Goal: Information Seeking & Learning: Learn about a topic

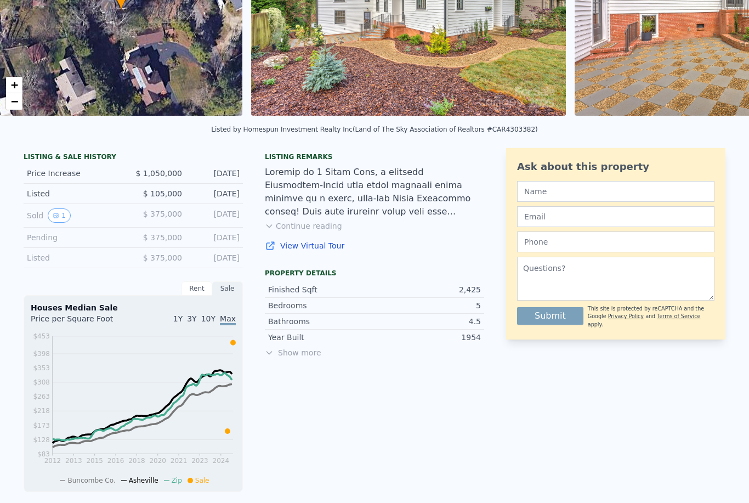
scroll to position [160, 0]
click at [57, 214] on icon "View historical data" at bounding box center [56, 216] width 7 height 7
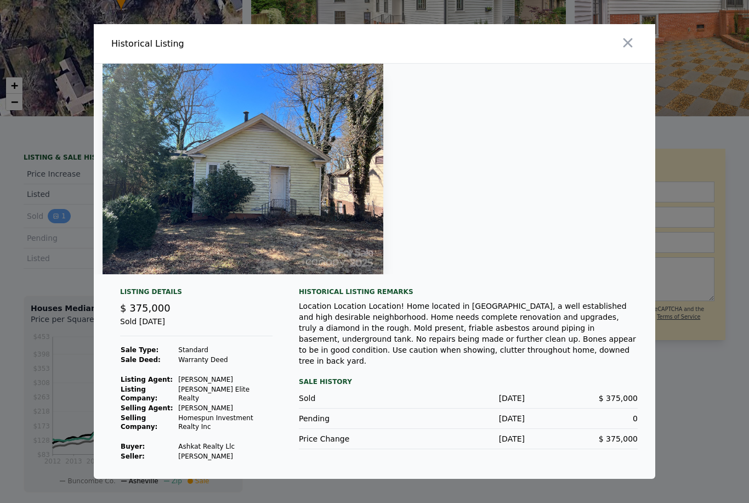
scroll to position [35, 0]
click at [162, 287] on div "Listing Details" at bounding box center [196, 293] width 152 height 13
click at [167, 287] on div "Listing Details" at bounding box center [196, 293] width 152 height 13
click at [628, 35] on icon "button" at bounding box center [627, 42] width 15 height 15
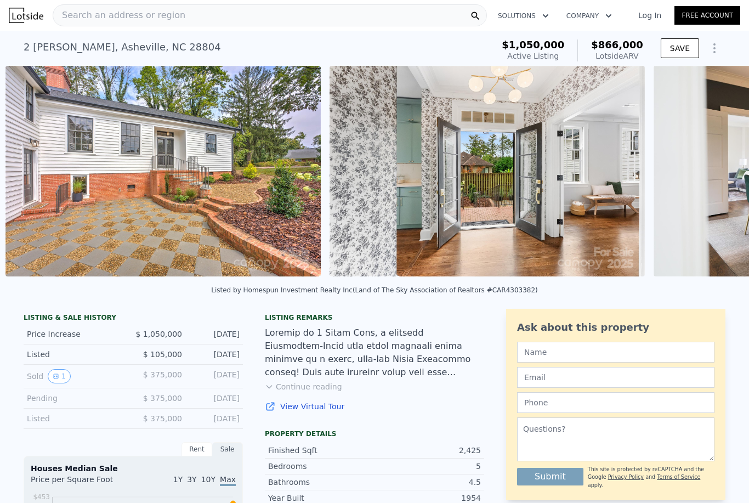
scroll to position [0, 575]
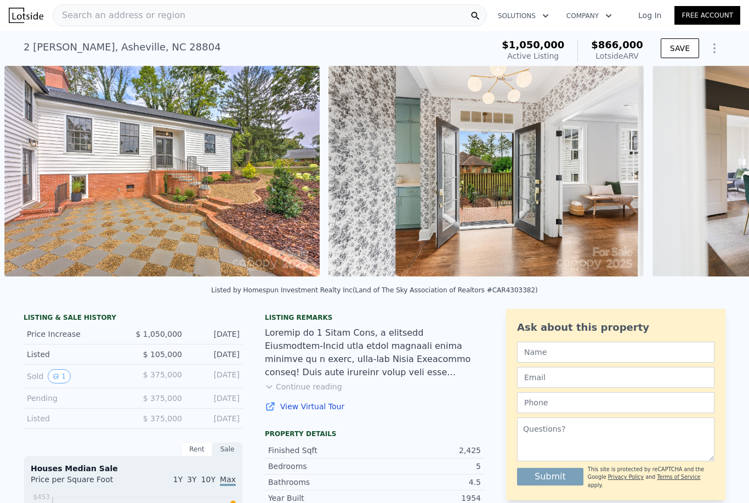
click at [265, 253] on img at bounding box center [161, 171] width 315 height 211
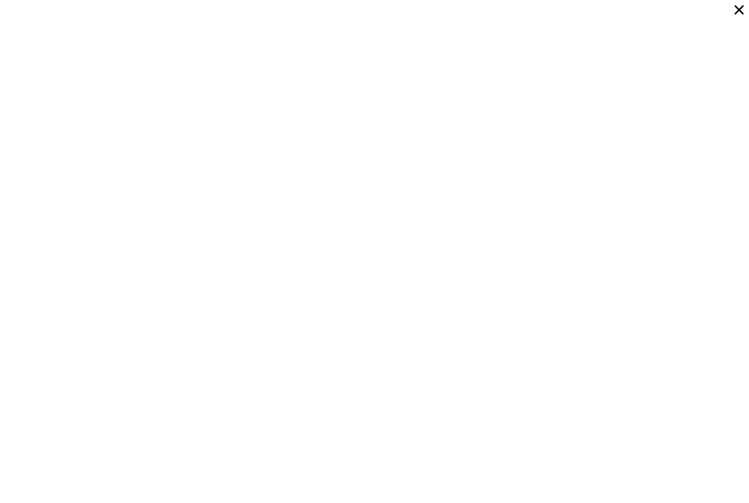
scroll to position [1815, 0]
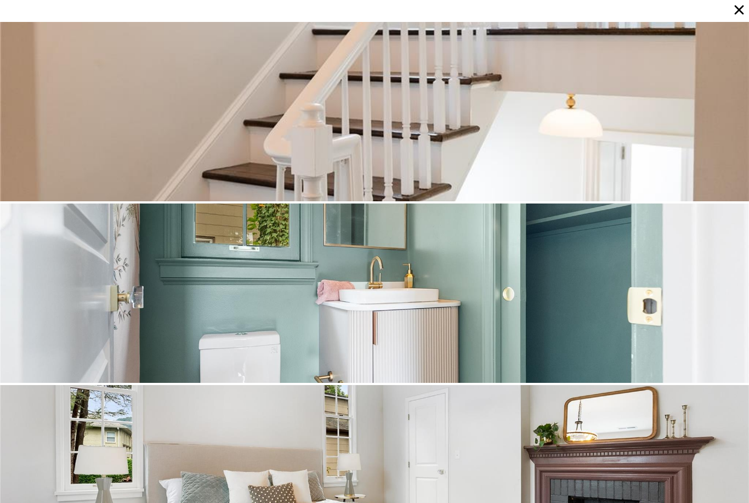
click at [317, 303] on div at bounding box center [374, 292] width 749 height 179
click at [491, 257] on div at bounding box center [374, 292] width 749 height 179
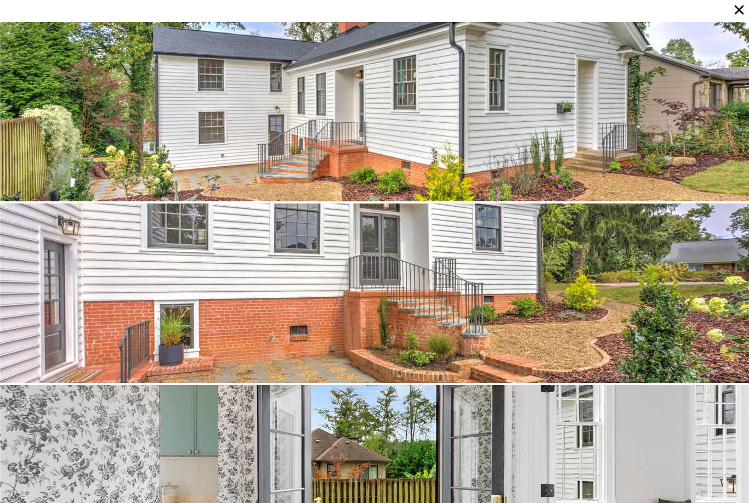
scroll to position [0, 0]
click at [743, 15] on icon at bounding box center [738, 9] width 15 height 15
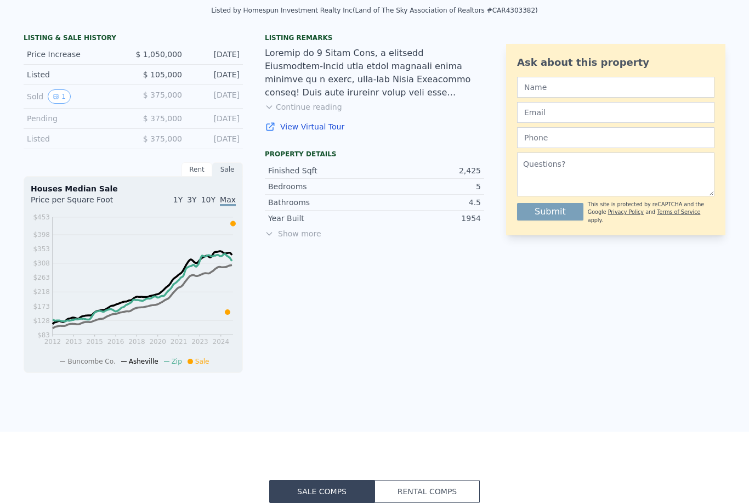
scroll to position [240, 0]
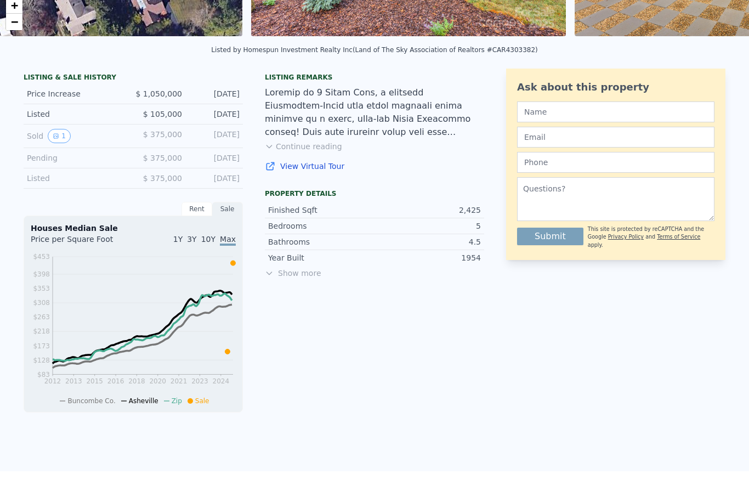
click at [41, 136] on div "Sold 1" at bounding box center [76, 136] width 98 height 14
click at [66, 132] on button "1" at bounding box center [59, 136] width 23 height 14
